Goal: Task Accomplishment & Management: Manage account settings

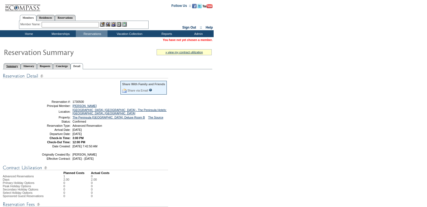
click at [14, 67] on link "Summary" at bounding box center [12, 66] width 17 height 6
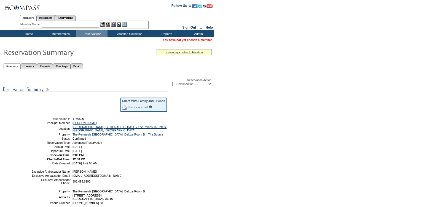
click at [183, 85] on select "-- Select Action -- Modify Reservation Dates Modify Reservation Cost Modify Occ…" at bounding box center [192, 84] width 40 height 4
select select "ChangeCost"
